Goal: Information Seeking & Learning: Learn about a topic

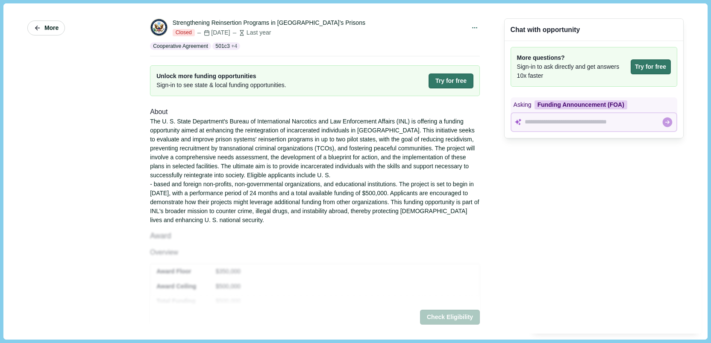
click at [45, 25] on span "More" at bounding box center [51, 27] width 14 height 7
